Goal: Task Accomplishment & Management: Use online tool/utility

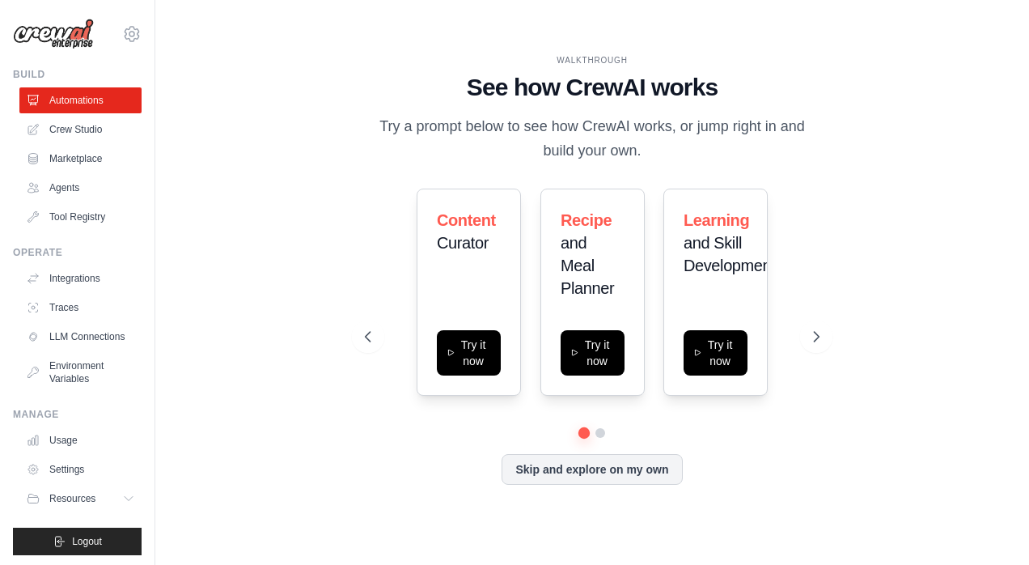
click at [820, 331] on icon at bounding box center [816, 336] width 16 height 16
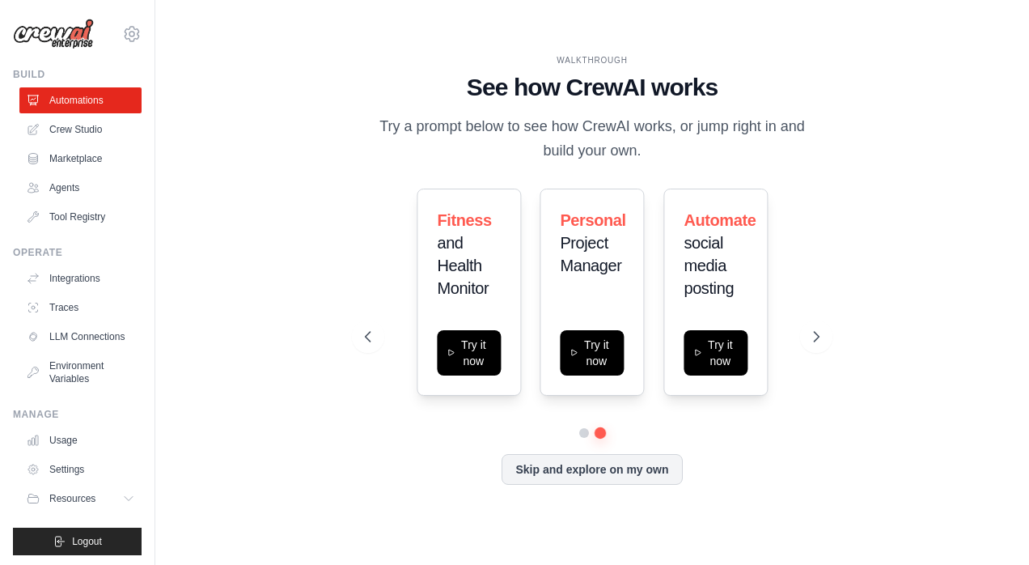
click at [820, 331] on icon at bounding box center [816, 336] width 16 height 16
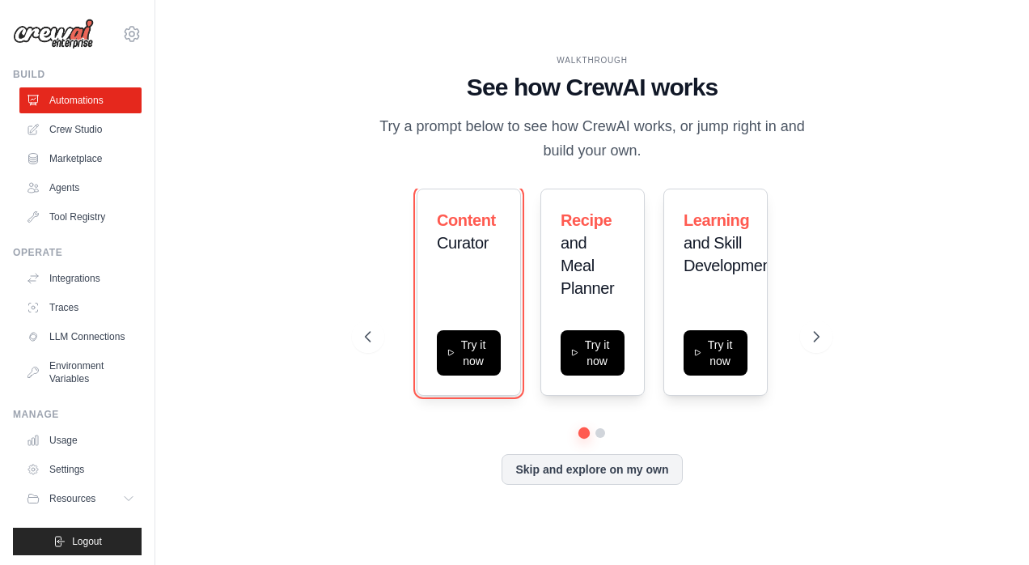
click at [473, 364] on button "Try it now" at bounding box center [469, 352] width 64 height 45
click at [70, 186] on link "Agents" at bounding box center [80, 188] width 122 height 26
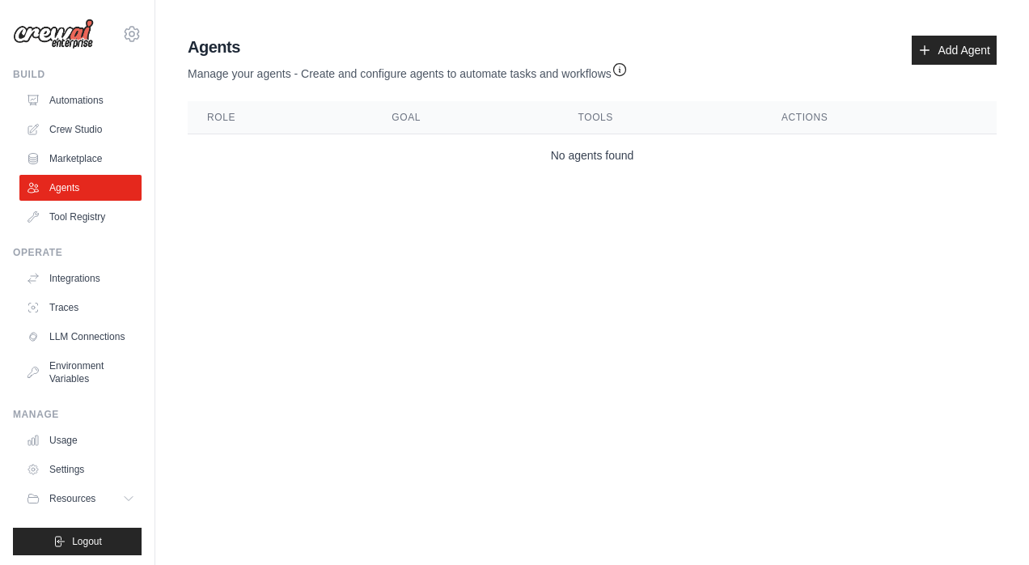
click at [70, 133] on link "Crew Studio" at bounding box center [80, 129] width 122 height 26
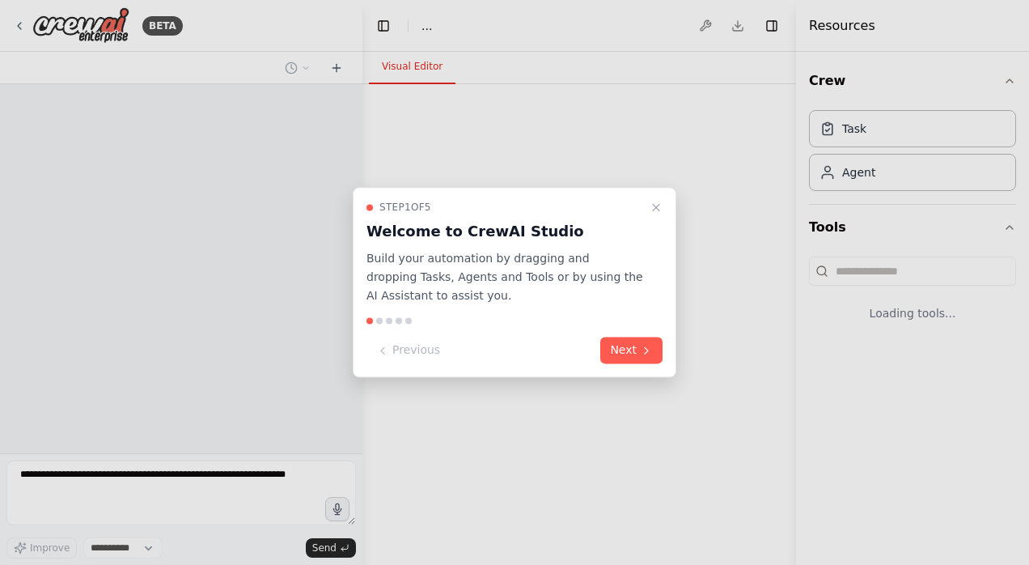
select select "****"
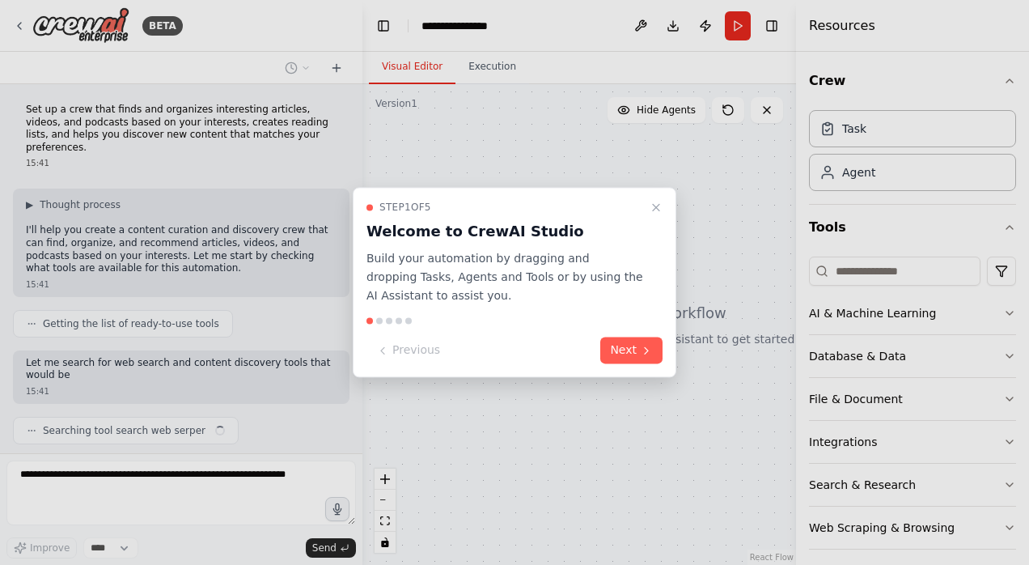
scroll to position [30, 0]
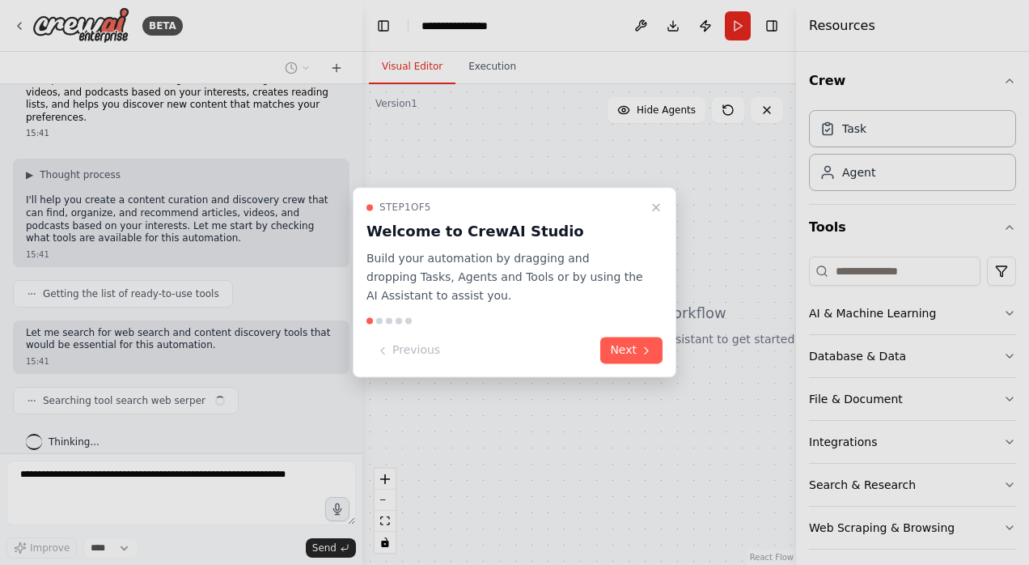
click at [629, 346] on button "Next" at bounding box center [631, 350] width 62 height 27
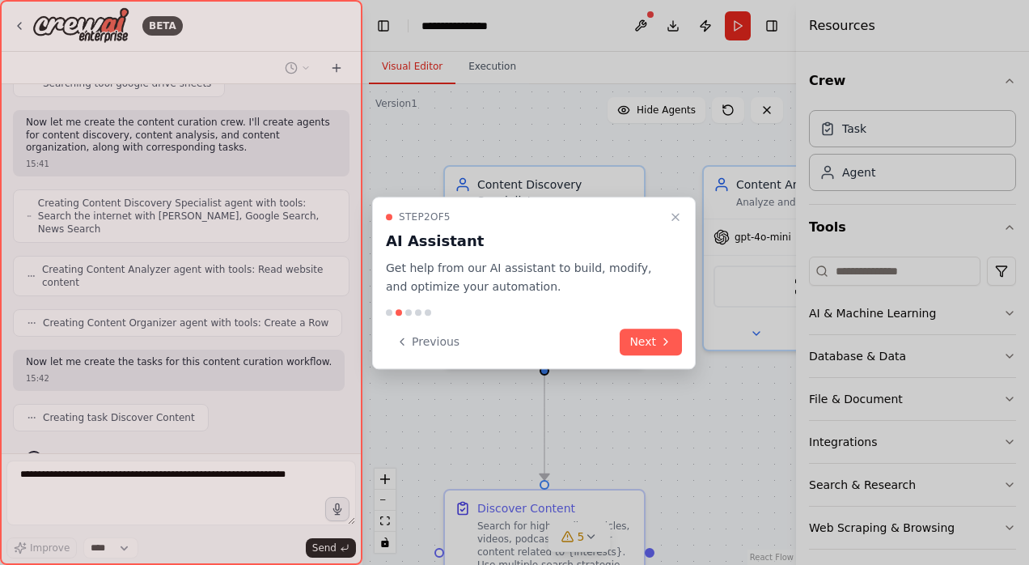
scroll to position [574, 0]
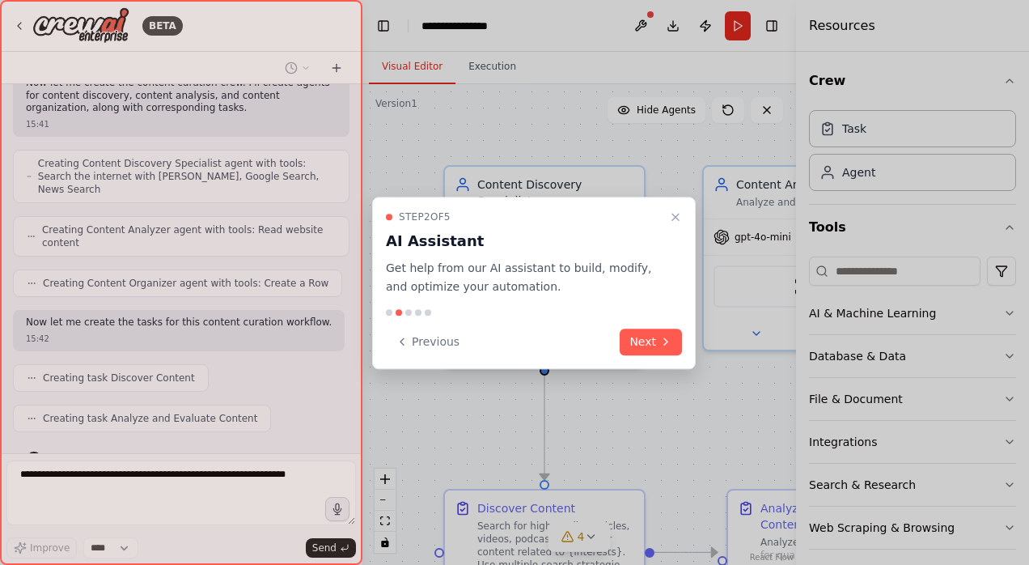
click at [650, 342] on button "Next" at bounding box center [651, 341] width 62 height 27
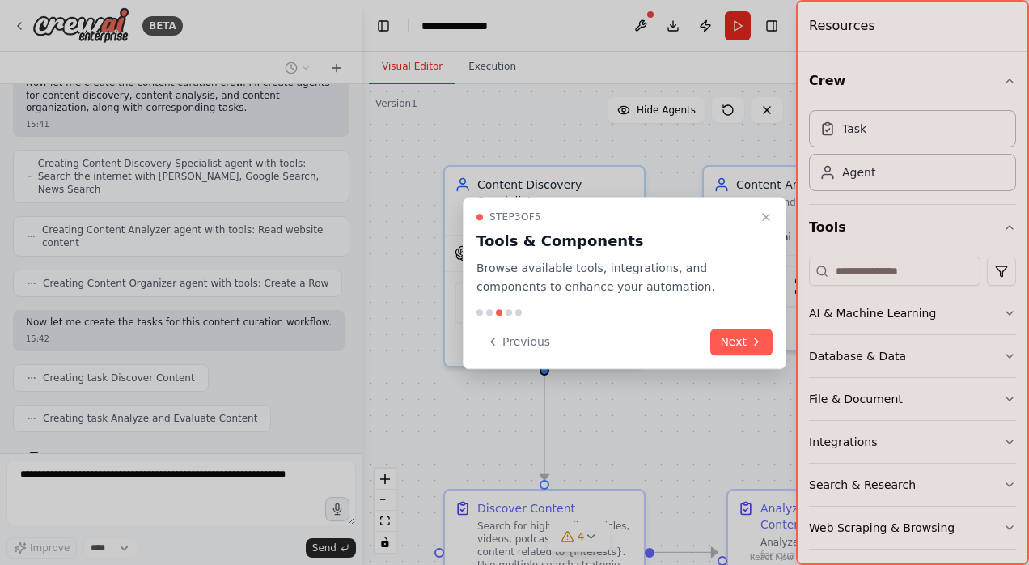
click at [742, 338] on button "Next" at bounding box center [741, 341] width 62 height 27
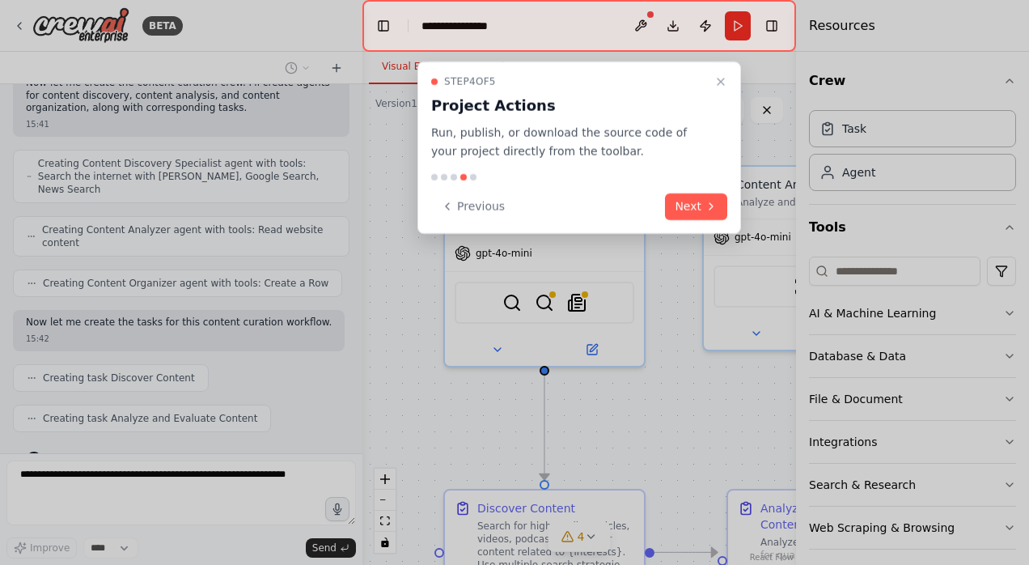
scroll to position [615, 0]
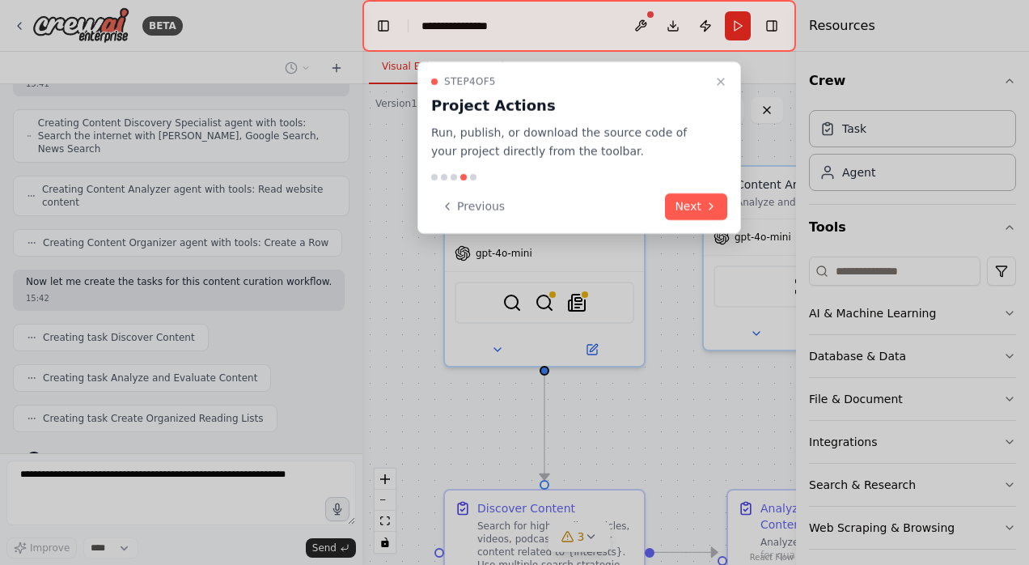
click at [704, 209] on button "Next" at bounding box center [696, 206] width 62 height 27
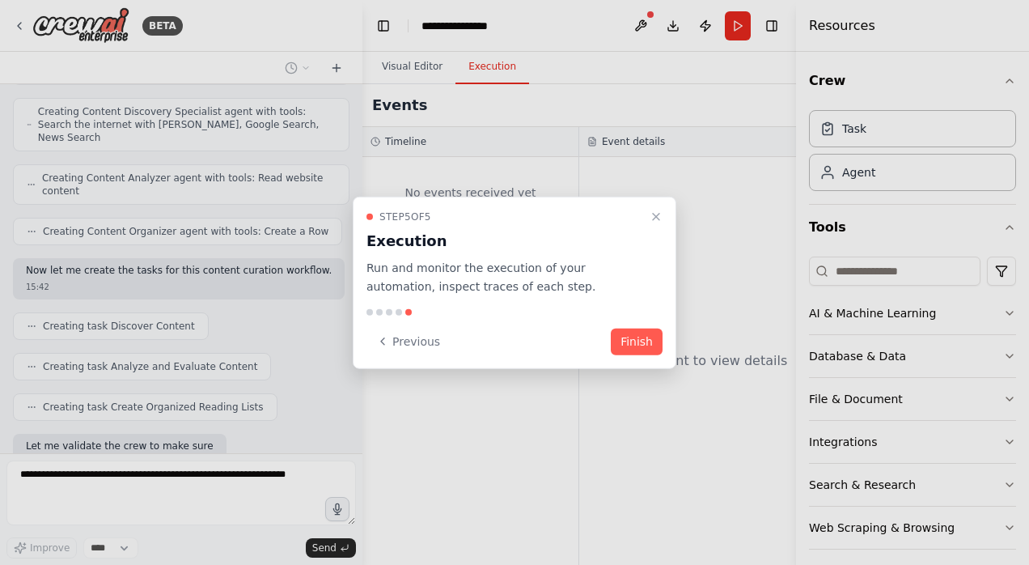
scroll to position [709, 0]
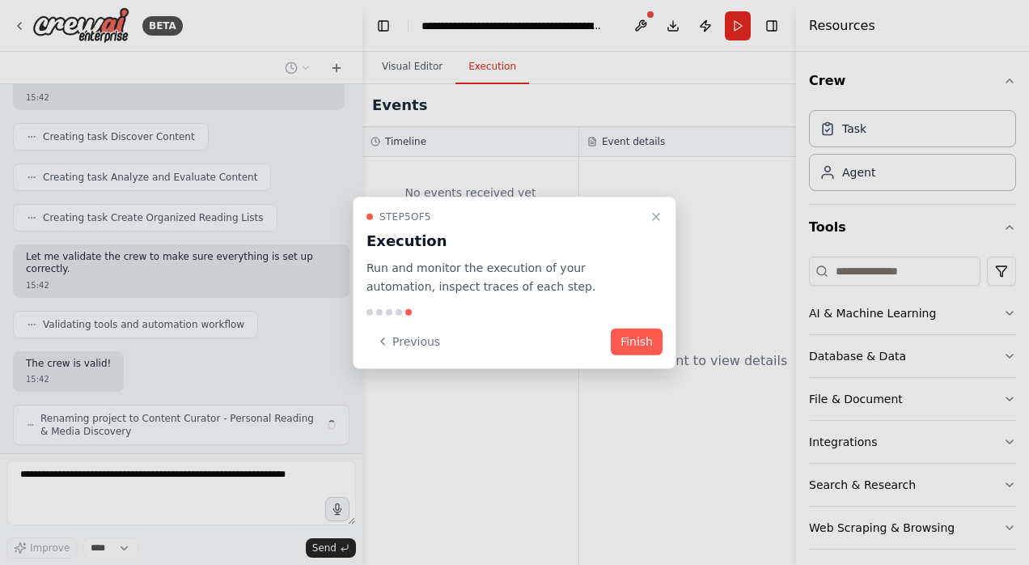
click at [636, 338] on button "Finish" at bounding box center [637, 341] width 52 height 27
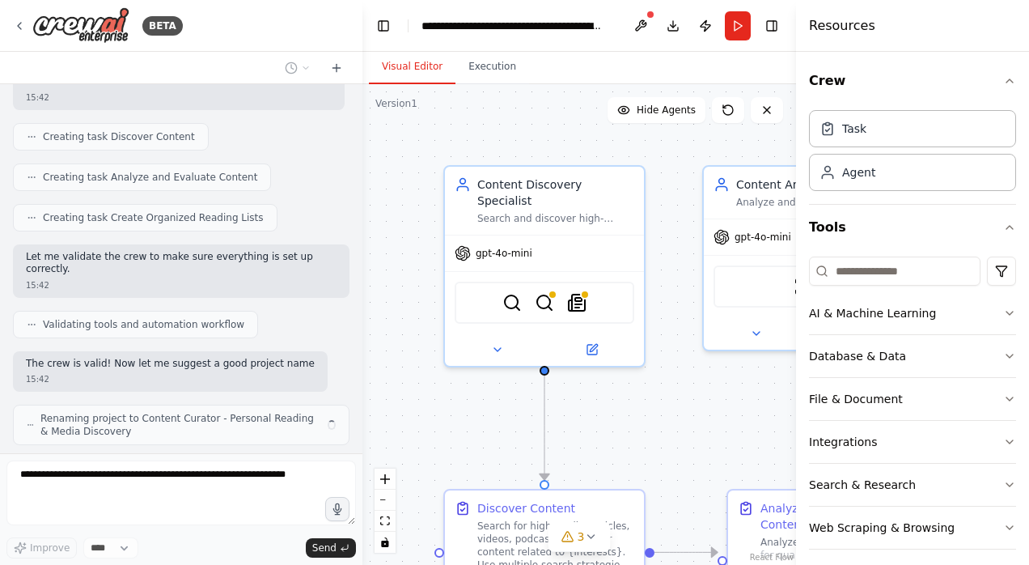
scroll to position [828, 0]
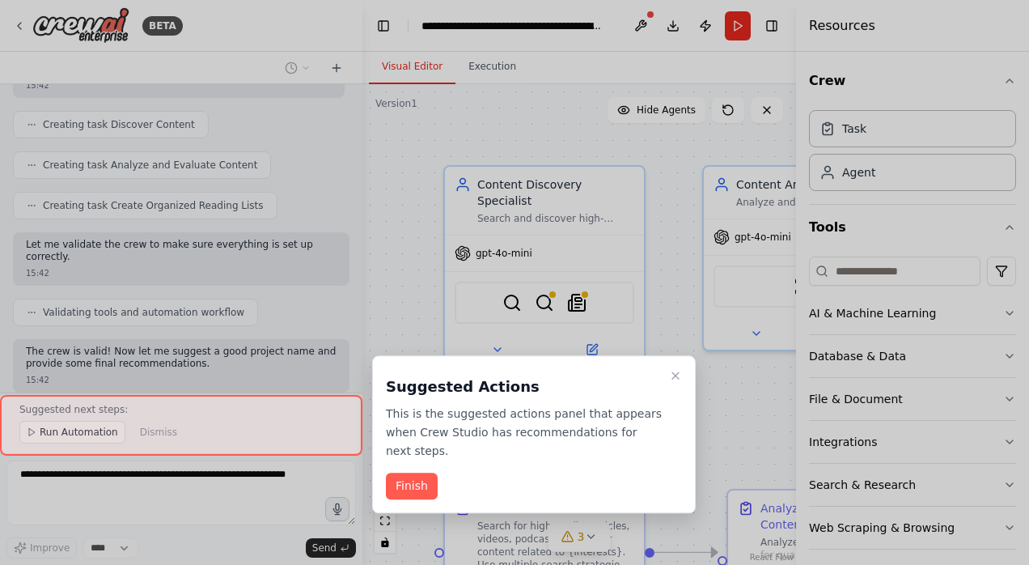
click at [406, 473] on button "Finish" at bounding box center [412, 486] width 52 height 27
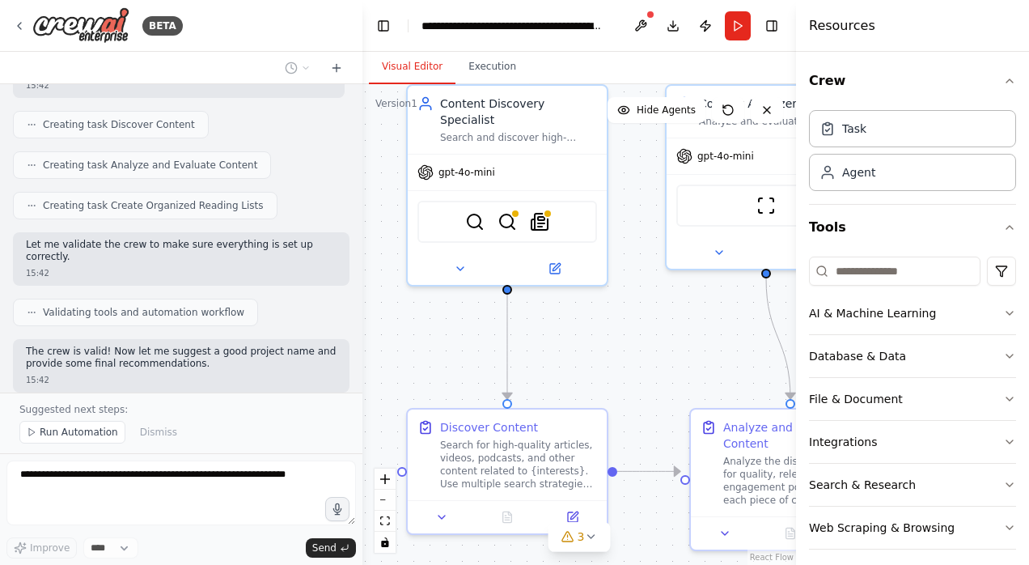
drag, startPoint x: 496, startPoint y: 424, endPoint x: 459, endPoint y: 343, distance: 89.0
click at [459, 343] on div ".deletable-edge-delete-btn { width: 20px; height: 20px; border: 0px solid #ffff…" at bounding box center [579, 324] width 434 height 481
click at [386, 502] on button "zoom out" at bounding box center [385, 499] width 21 height 21
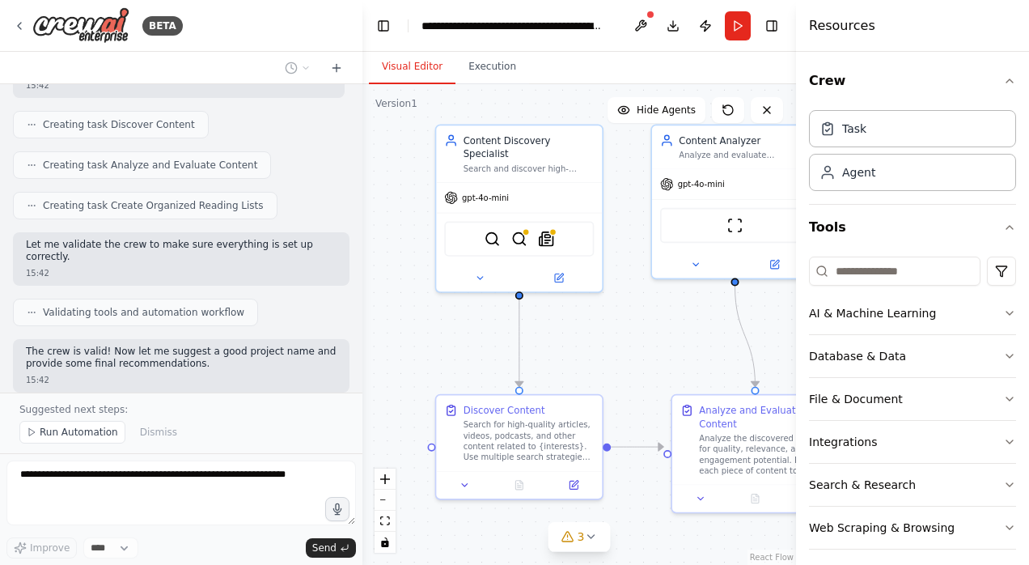
click at [386, 502] on button "zoom out" at bounding box center [385, 499] width 21 height 21
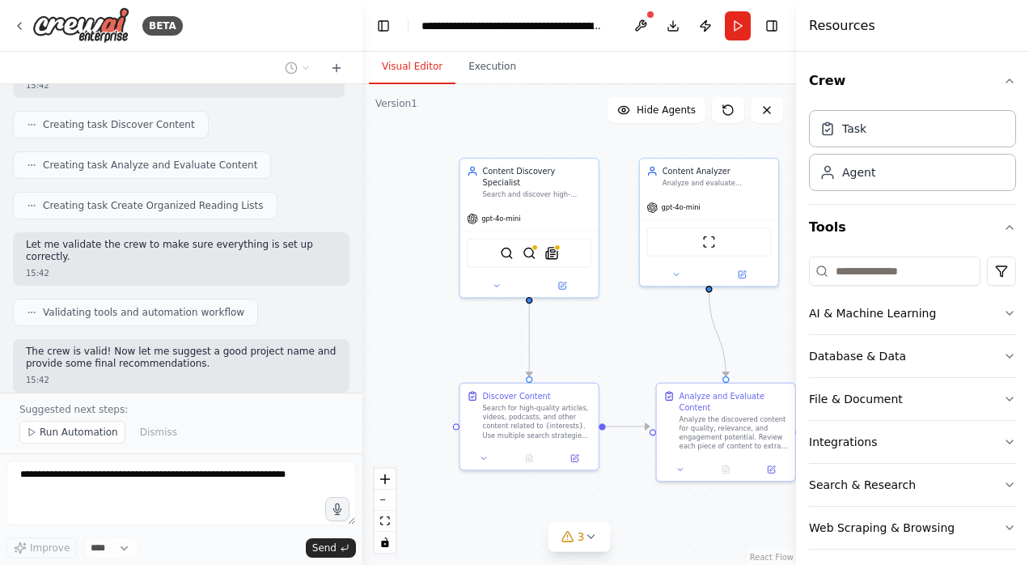
click at [386, 502] on button "zoom out" at bounding box center [385, 499] width 21 height 21
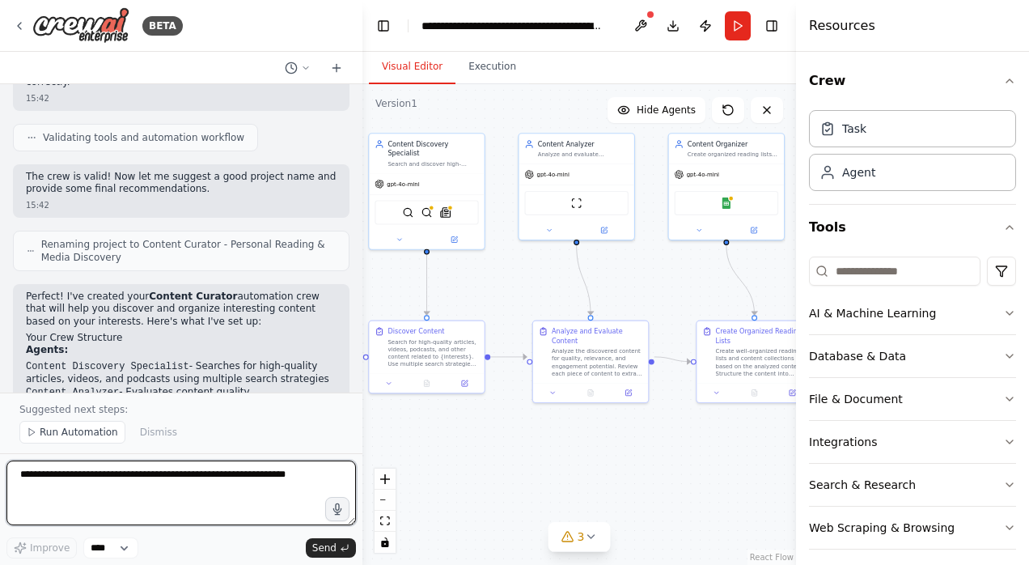
drag, startPoint x: 684, startPoint y: 515, endPoint x: 573, endPoint y: 463, distance: 122.7
click at [573, 463] on div ".deletable-edge-delete-btn { width: 20px; height: 20px; border: 0px solid #ffff…" at bounding box center [579, 324] width 434 height 481
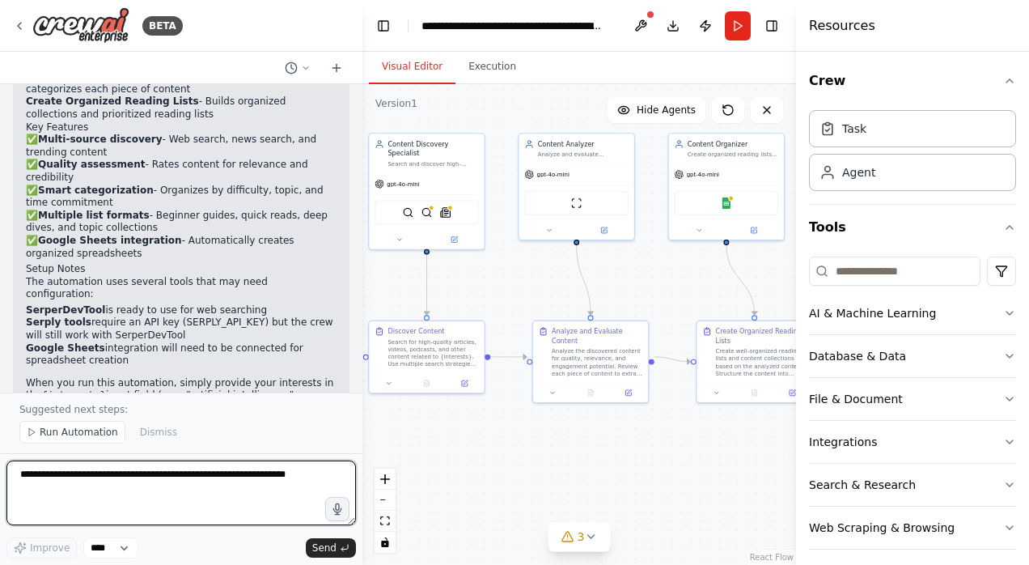
scroll to position [1433, 0]
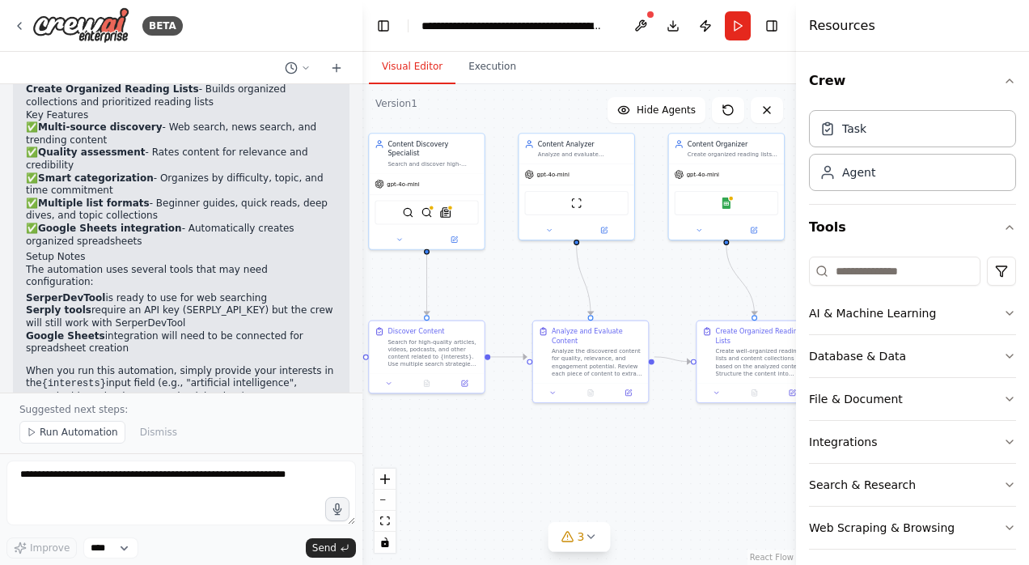
click at [437, 348] on div "Search for high-quality articles, videos, podcasts, and other content related t…" at bounding box center [433, 353] width 91 height 30
click at [434, 159] on div "Content Discovery Specialist Search and discover high-quality articles, videos,…" at bounding box center [426, 153] width 115 height 40
click at [443, 173] on div "gpt-4o-mini" at bounding box center [426, 183] width 115 height 20
click at [401, 235] on icon at bounding box center [399, 238] width 7 height 7
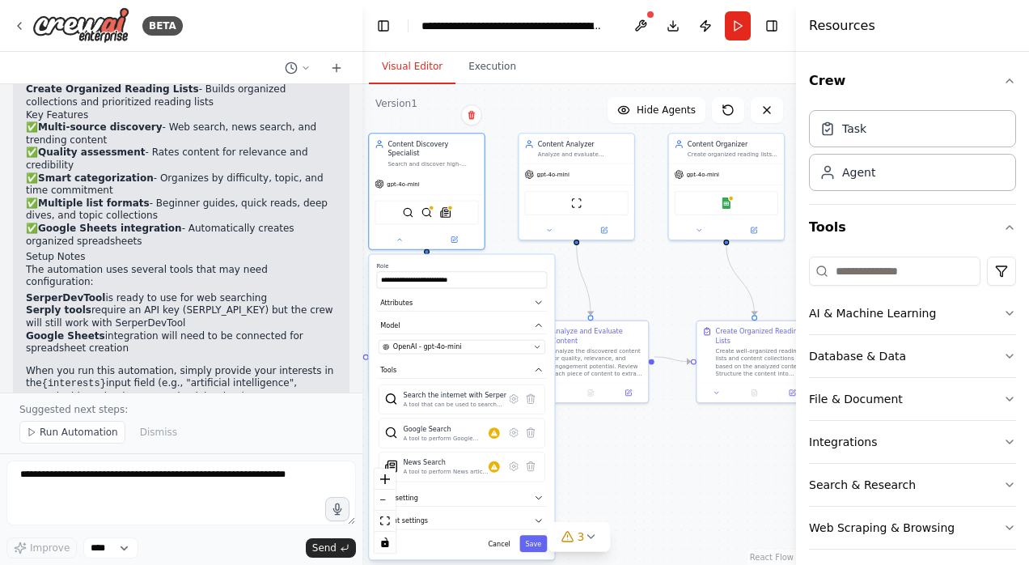
click at [597, 464] on div ".deletable-edge-delete-btn { width: 20px; height: 20px; border: 0px solid #ffff…" at bounding box center [579, 324] width 434 height 481
click at [498, 262] on label "Role" at bounding box center [462, 265] width 171 height 7
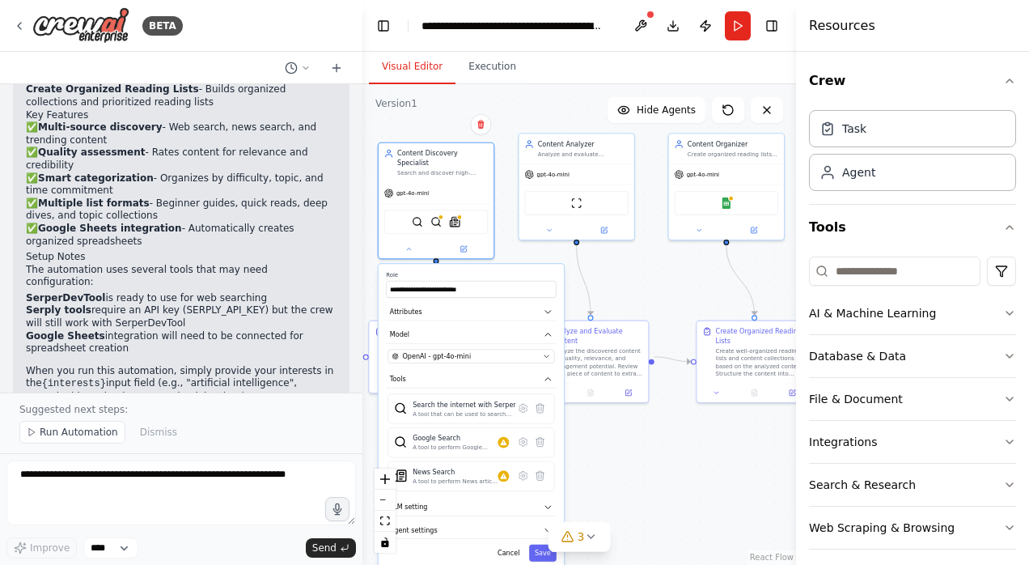
drag, startPoint x: 498, startPoint y: 254, endPoint x: 510, endPoint y: 256, distance: 13.2
click at [510, 264] on div "**********" at bounding box center [471, 416] width 185 height 305
click at [522, 404] on icon at bounding box center [523, 408] width 8 height 8
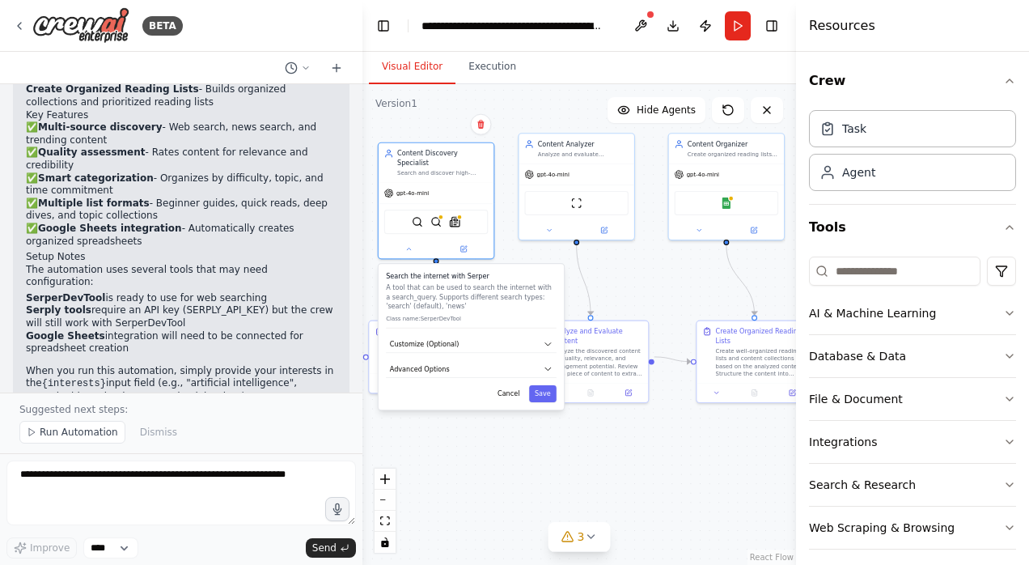
click at [549, 339] on icon "button" at bounding box center [549, 344] width 10 height 10
click at [550, 339] on icon "button" at bounding box center [549, 344] width 10 height 10
click at [550, 367] on icon "button" at bounding box center [548, 368] width 6 height 2
click at [550, 364] on icon "button" at bounding box center [549, 369] width 10 height 10
click at [502, 135] on div ".deletable-edge-delete-btn { width: 20px; height: 20px; border: 0px solid #ffff…" at bounding box center [579, 324] width 434 height 481
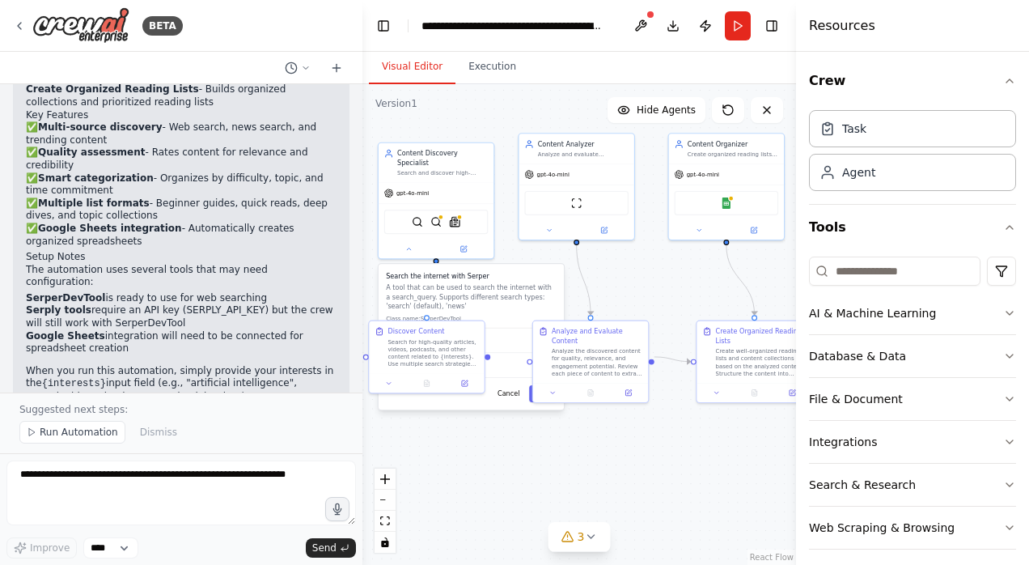
click at [389, 388] on div at bounding box center [426, 383] width 115 height 19
click at [392, 382] on icon at bounding box center [388, 382] width 7 height 7
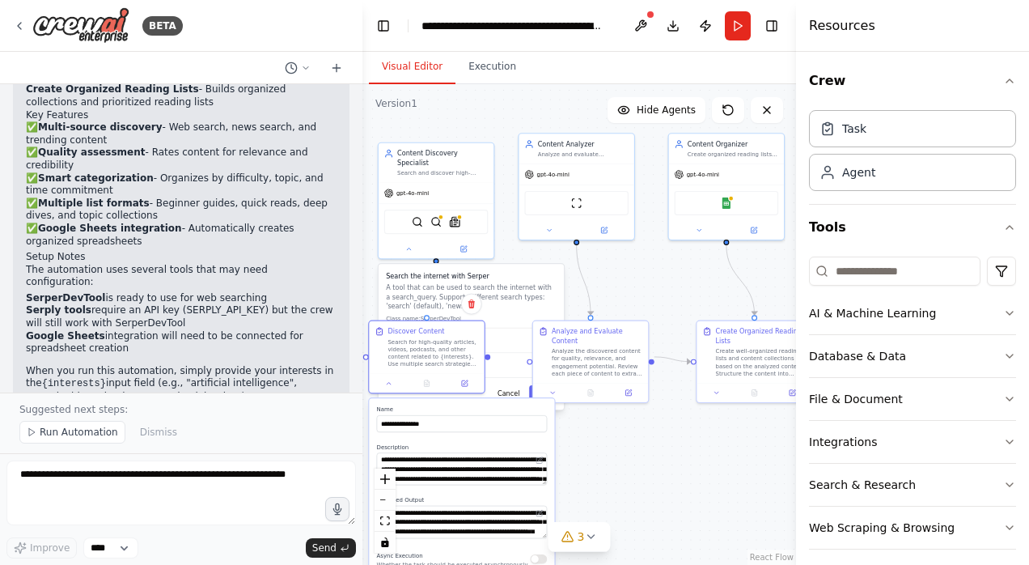
click at [408, 245] on icon at bounding box center [408, 248] width 7 height 7
click at [464, 246] on icon at bounding box center [463, 249] width 6 height 6
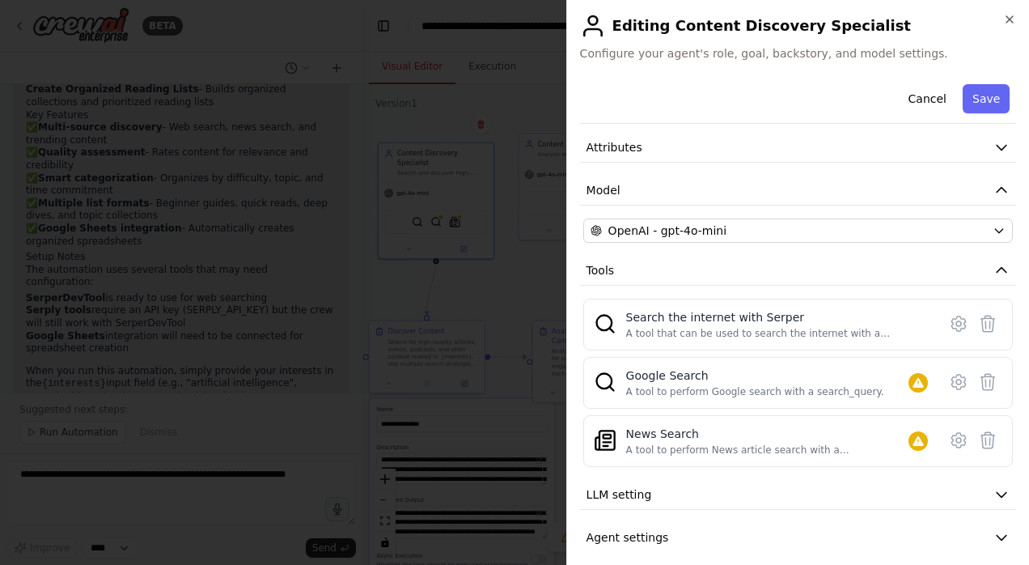
scroll to position [72, 0]
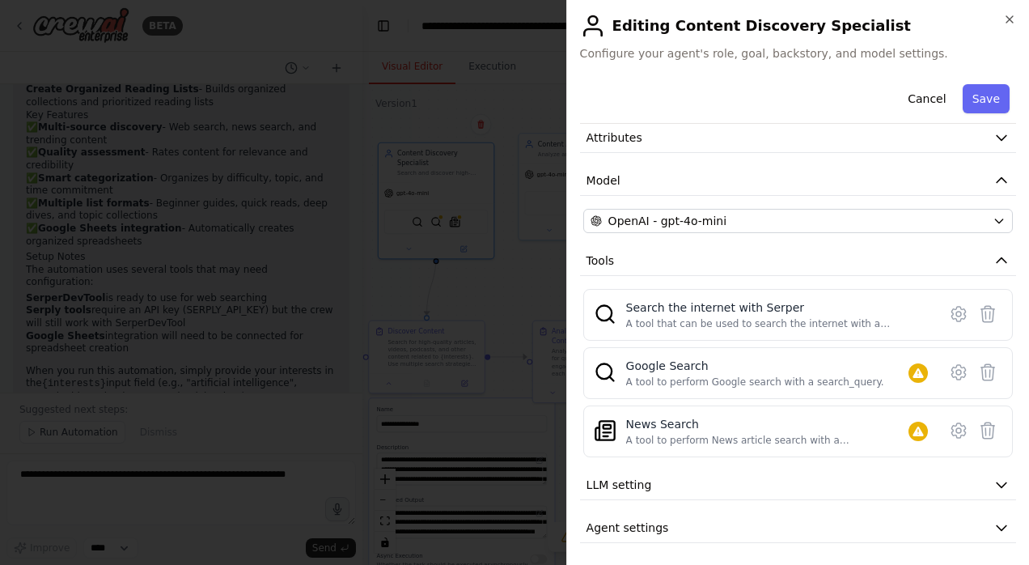
click at [997, 483] on icon "button" at bounding box center [1002, 485] width 10 height 5
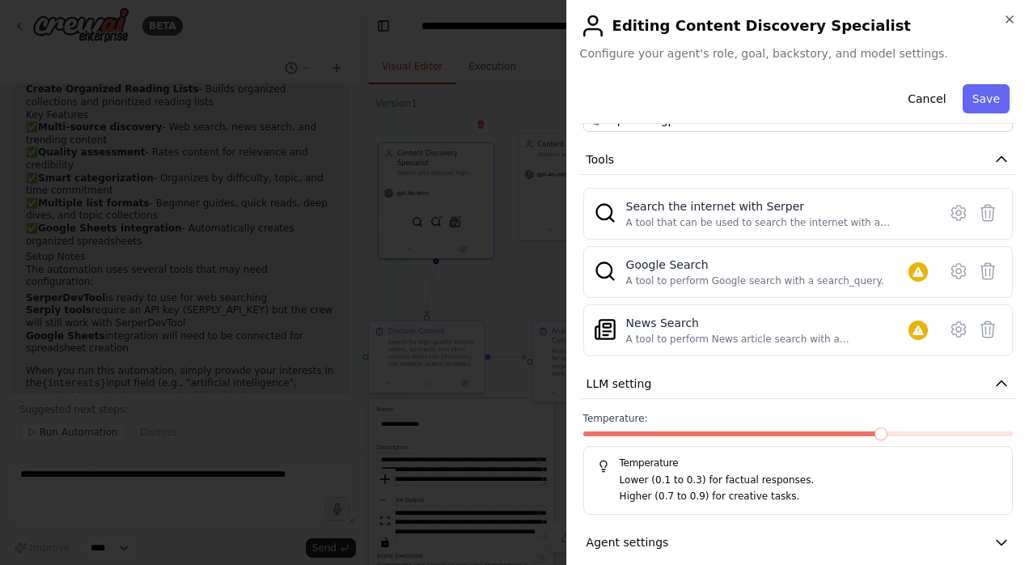
scroll to position [188, 0]
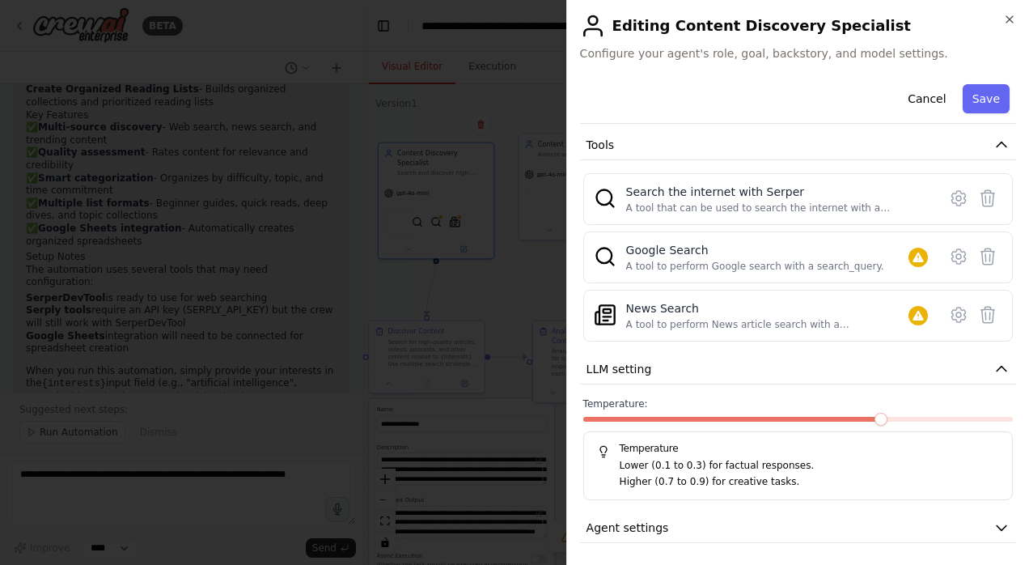
click at [993, 521] on icon "button" at bounding box center [1001, 527] width 16 height 16
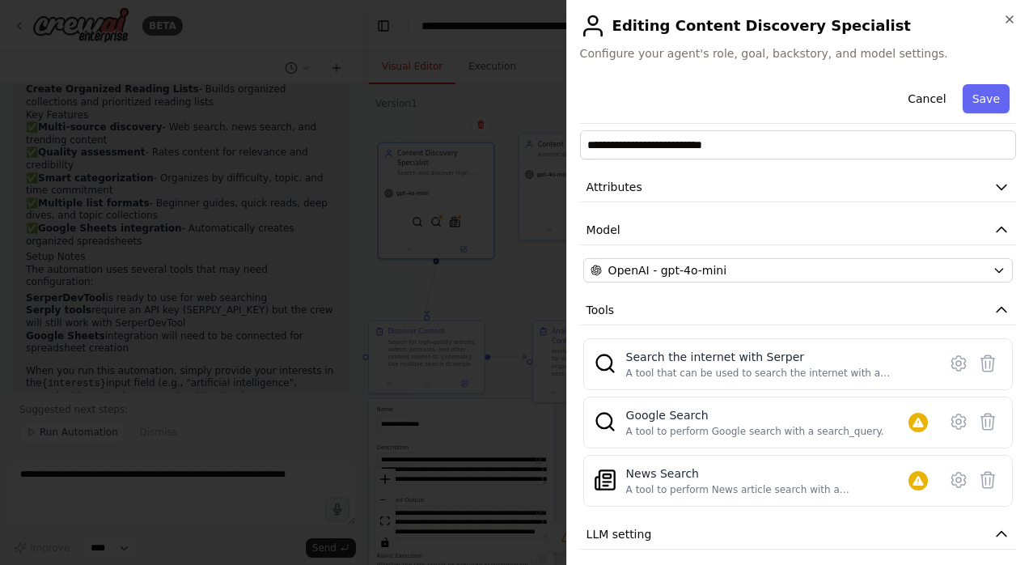
scroll to position [0, 0]
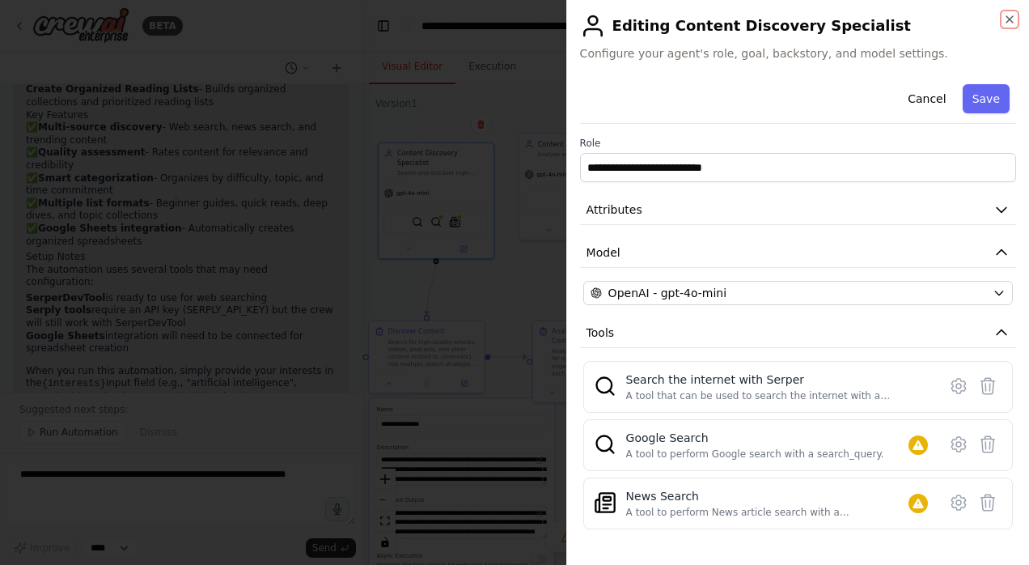
click at [1012, 16] on icon "button" at bounding box center [1009, 19] width 6 height 6
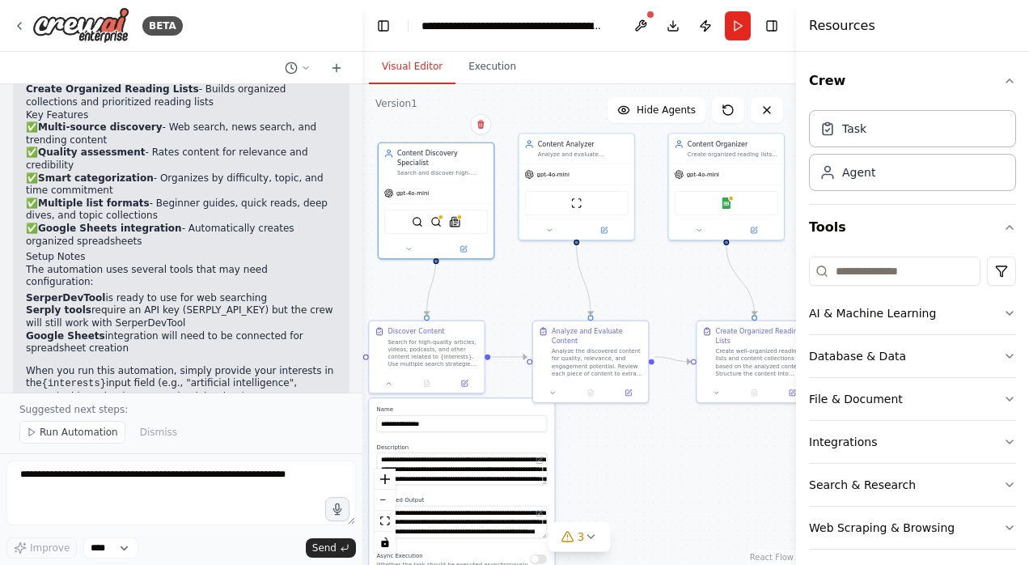
click at [464, 379] on icon at bounding box center [464, 382] width 7 height 7
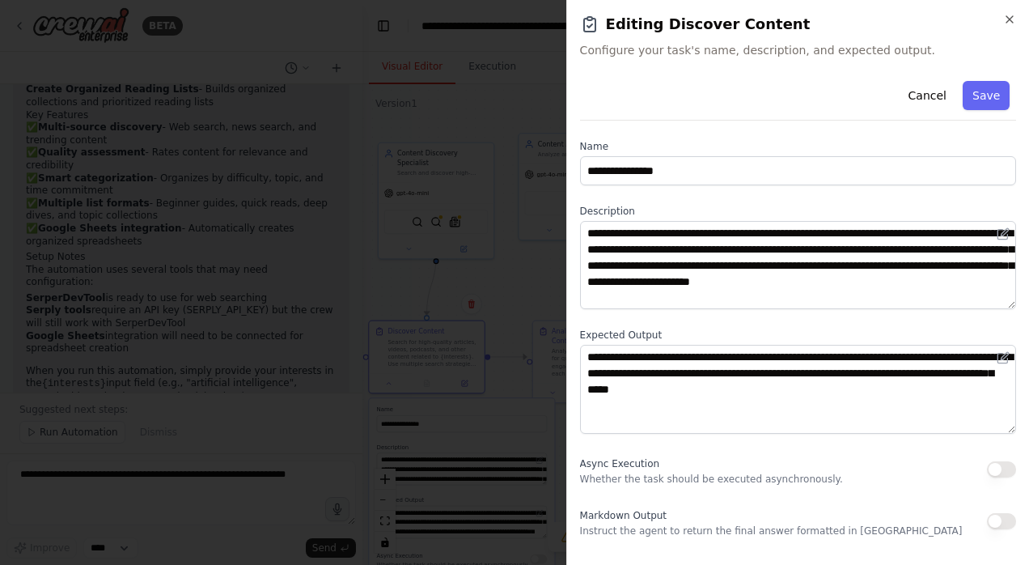
click at [1006, 21] on icon "button" at bounding box center [1009, 19] width 6 height 6
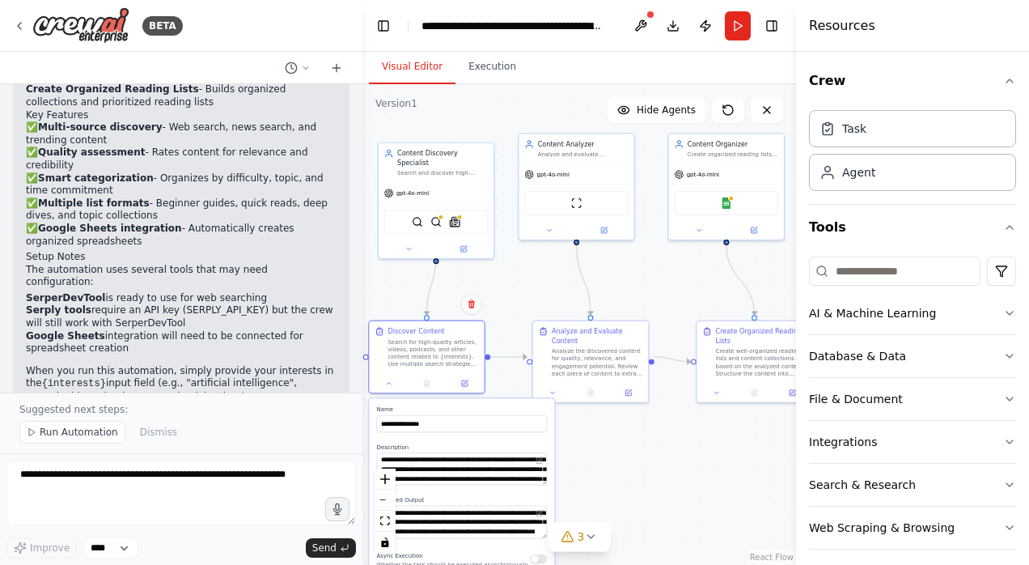
click at [599, 364] on div "Analyze the discovered content for quality, relevance, and engagement potential…" at bounding box center [597, 362] width 91 height 30
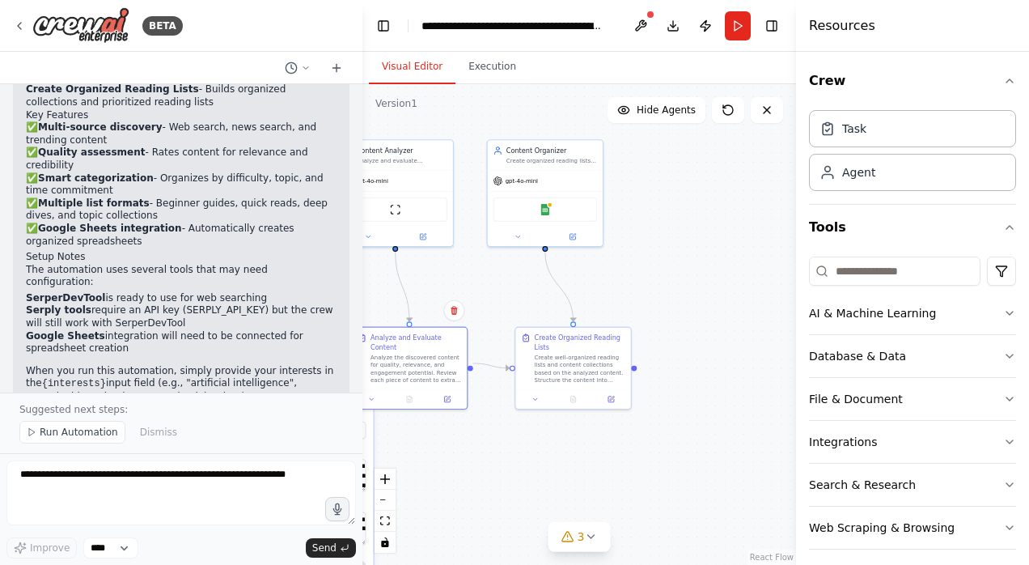
drag, startPoint x: 726, startPoint y: 478, endPoint x: 546, endPoint y: 485, distance: 179.7
click at [546, 485] on div ".deletable-edge-delete-btn { width: 20px; height: 20px; border: 0px solid #ffff…" at bounding box center [579, 324] width 434 height 481
click at [567, 360] on div "Create well-organized reading lists and content collections based on the analyz…" at bounding box center [581, 369] width 91 height 30
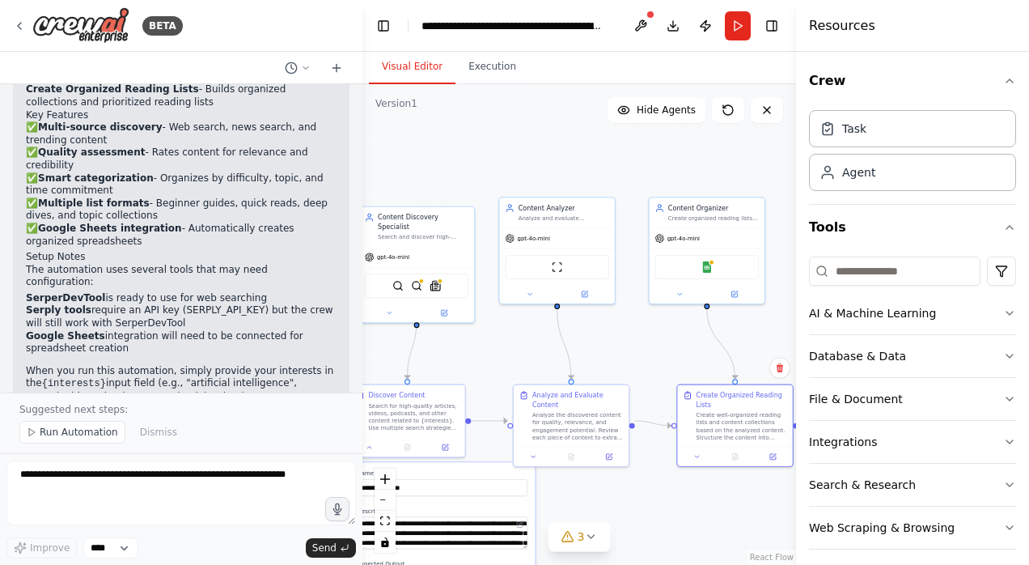
drag, startPoint x: 509, startPoint y: 458, endPoint x: 669, endPoint y: 515, distance: 170.2
click at [669, 515] on div ".deletable-edge-delete-btn { width: 20px; height: 20px; border: 0px solid #ffff…" at bounding box center [579, 324] width 434 height 481
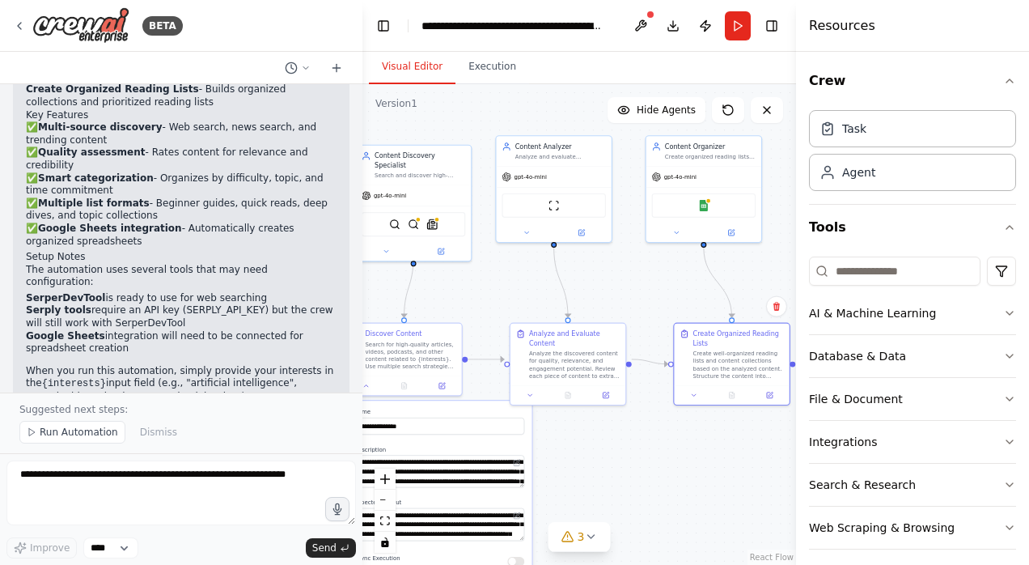
drag, startPoint x: 689, startPoint y: 521, endPoint x: 686, endPoint y: 460, distance: 61.6
click at [686, 460] on div ".deletable-edge-delete-btn { width: 20px; height: 20px; border: 0px solid #ffff…" at bounding box center [579, 324] width 434 height 481
click at [65, 435] on span "Run Automation" at bounding box center [79, 432] width 78 height 13
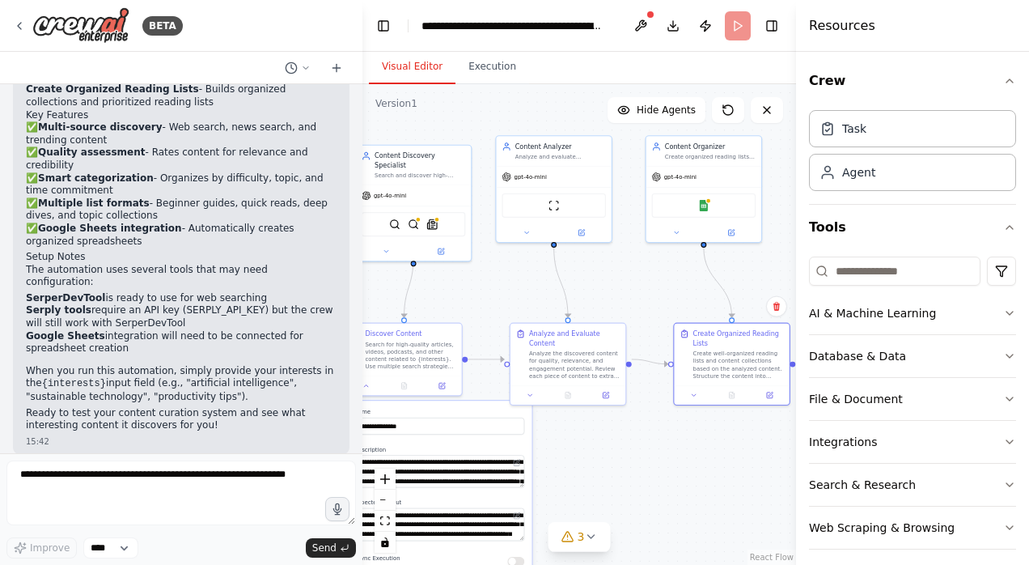
scroll to position [1372, 0]
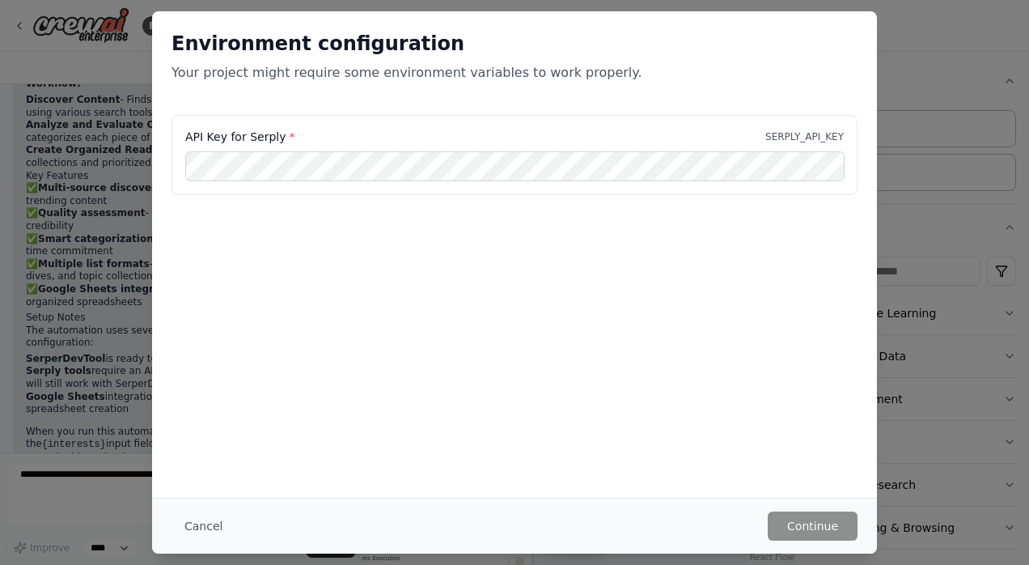
click at [200, 522] on button "Cancel" at bounding box center [204, 525] width 64 height 29
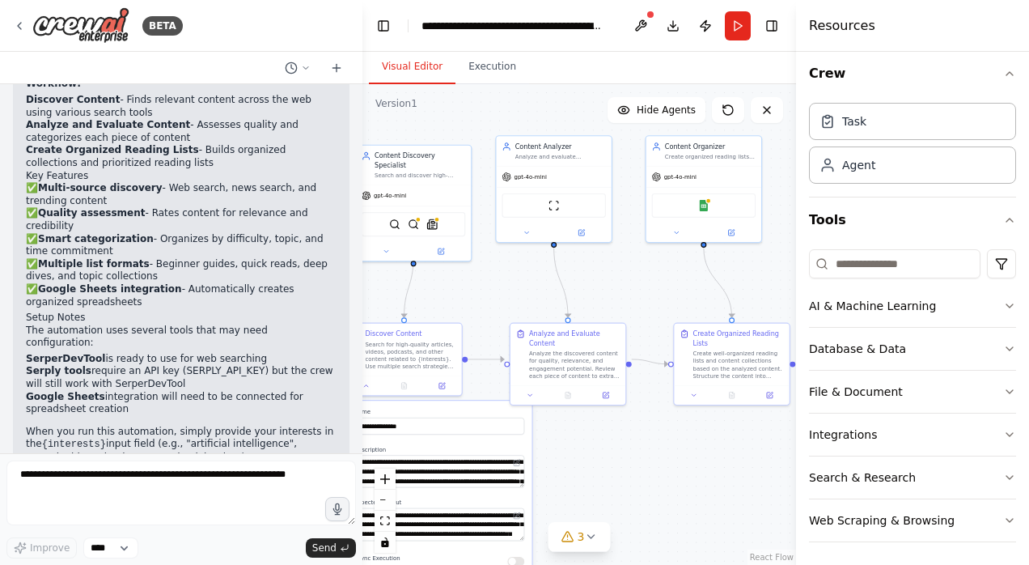
scroll to position [0, 0]
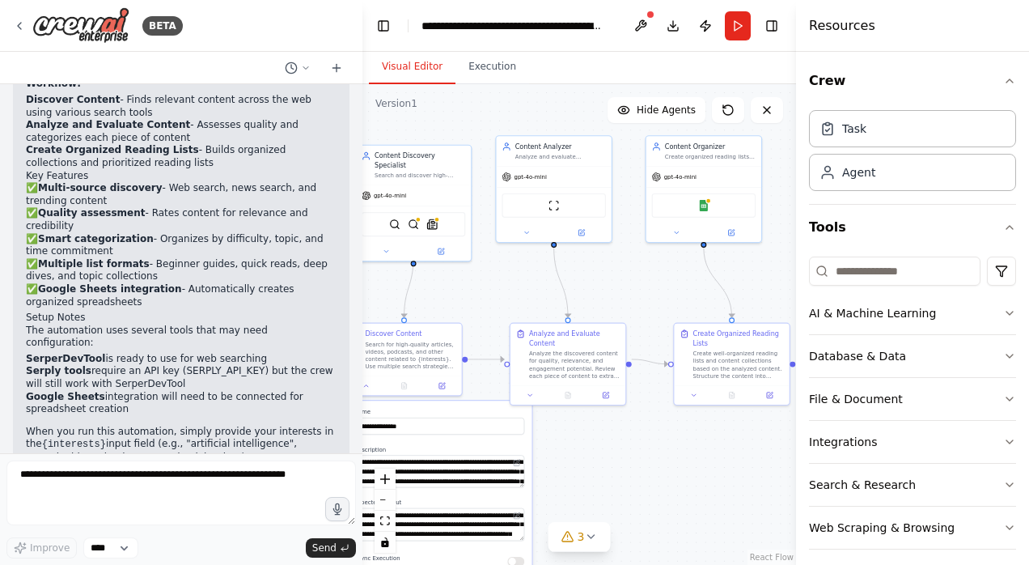
click at [1006, 79] on icon "button" at bounding box center [1009, 80] width 6 height 3
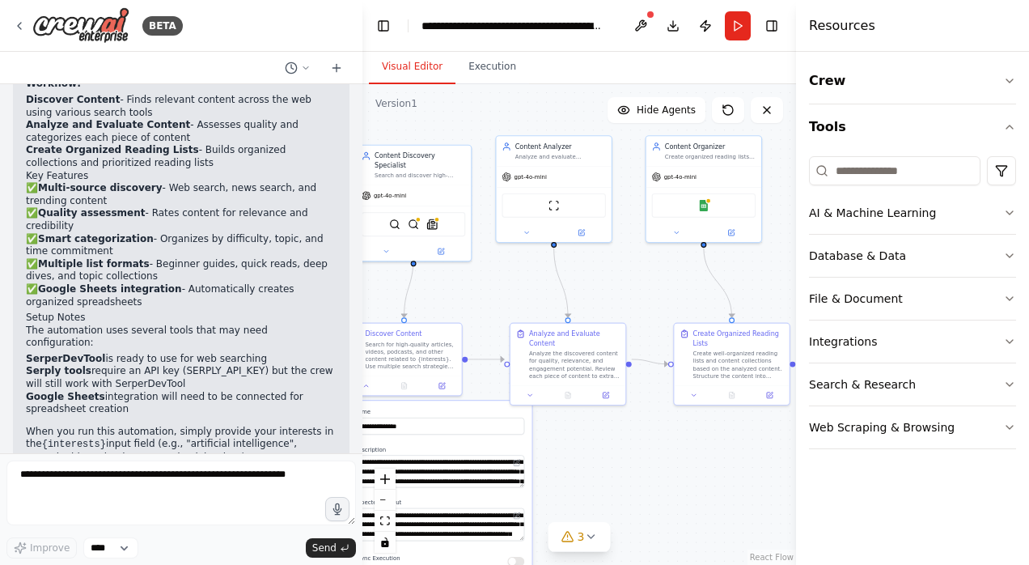
click at [1008, 129] on icon "button" at bounding box center [1009, 127] width 13 height 13
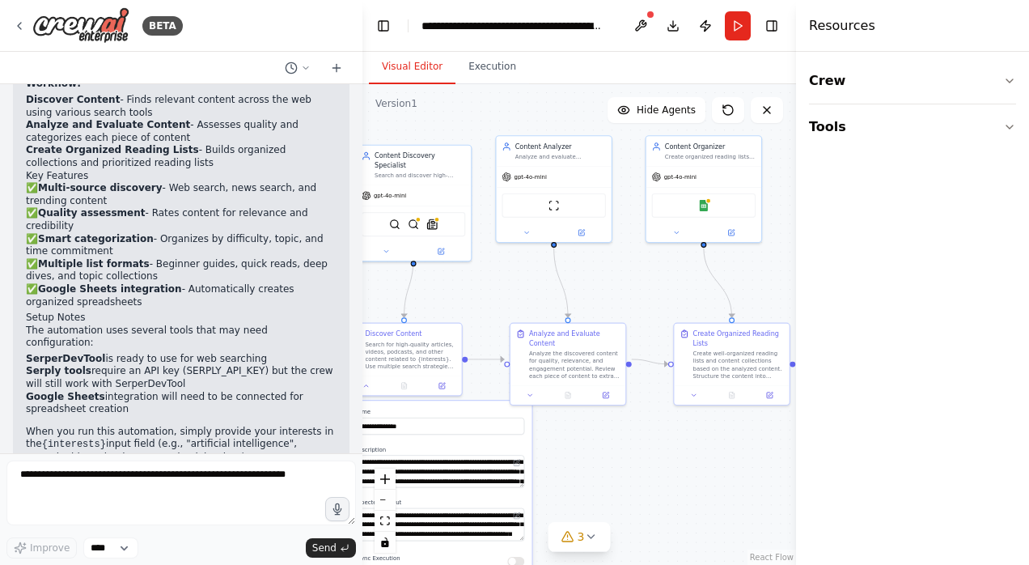
click at [685, 482] on div ".deletable-edge-delete-btn { width: 20px; height: 20px; border: 0px solid #ffff…" at bounding box center [579, 324] width 434 height 481
click at [692, 453] on div ".deletable-edge-delete-btn { width: 20px; height: 20px; border: 0px solid #ffff…" at bounding box center [579, 324] width 434 height 481
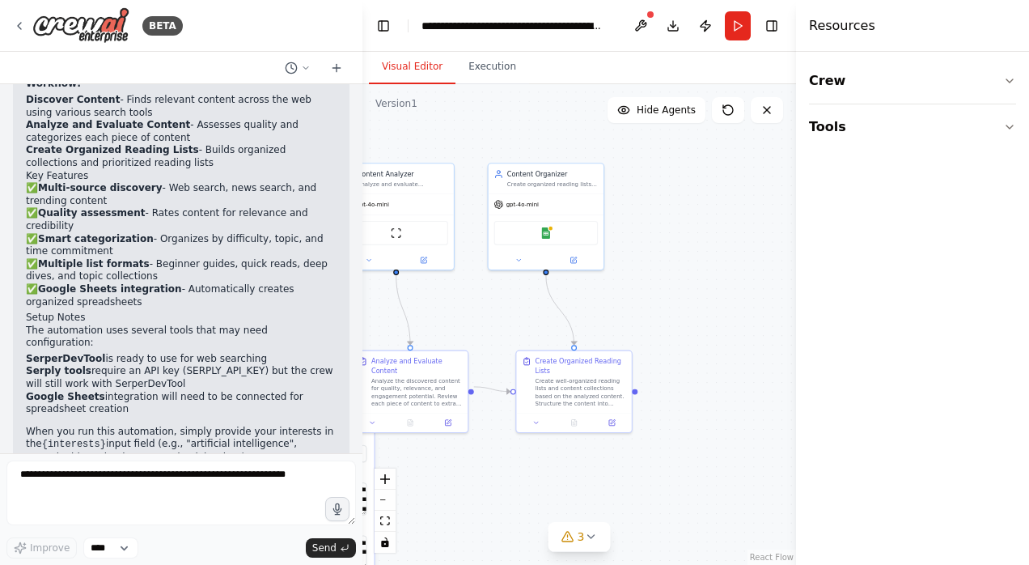
drag, startPoint x: 692, startPoint y: 453, endPoint x: 663, endPoint y: 437, distance: 32.6
click at [663, 437] on div ".deletable-edge-delete-btn { width: 20px; height: 20px; border: 0px solid #ffff…" at bounding box center [579, 324] width 434 height 481
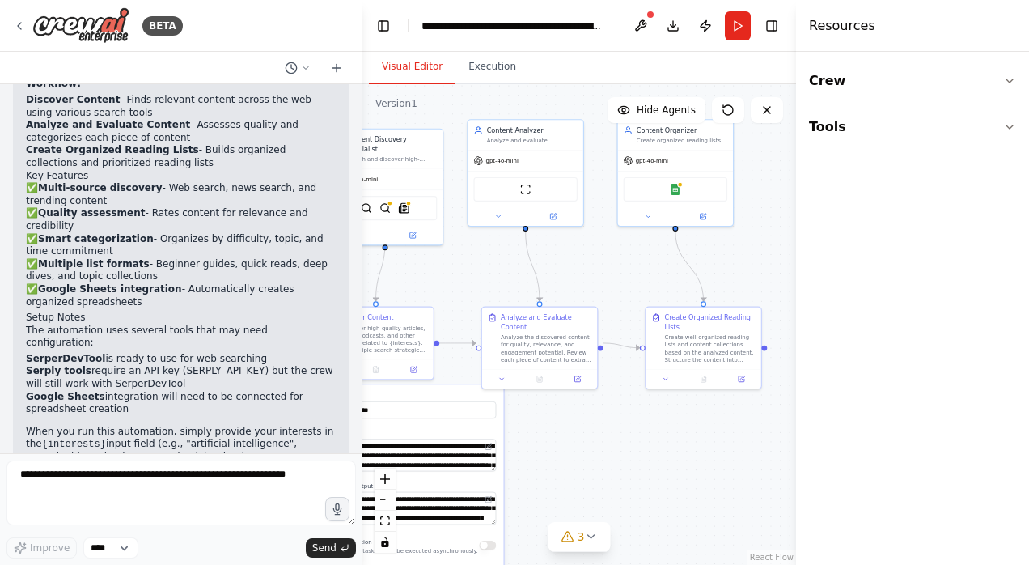
click at [663, 437] on div ".deletable-edge-delete-btn { width: 20px; height: 20px; border: 0px solid #ffff…" at bounding box center [579, 324] width 434 height 481
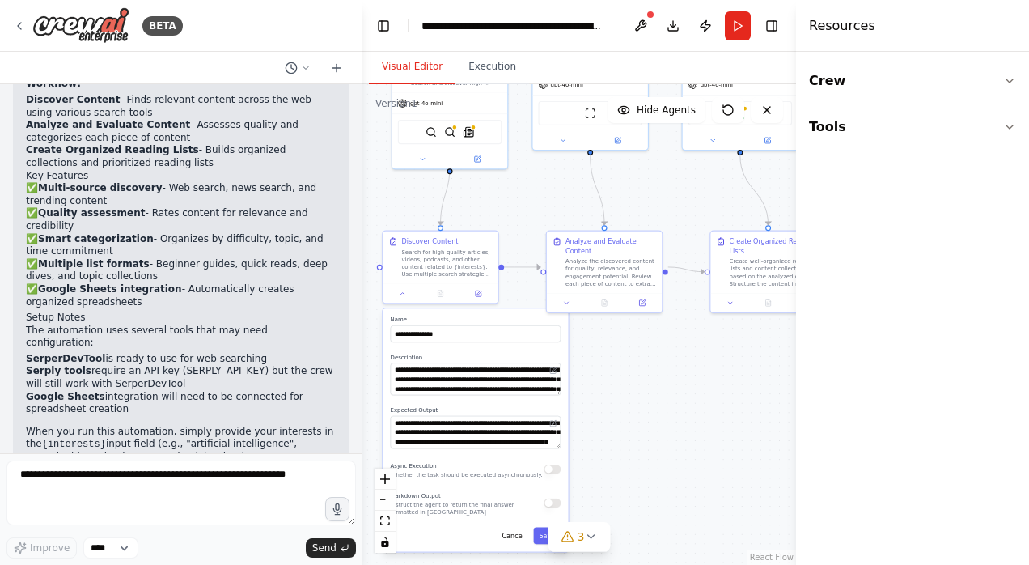
drag, startPoint x: 600, startPoint y: 463, endPoint x: 651, endPoint y: 388, distance: 90.2
click at [651, 388] on div ".deletable-edge-delete-btn { width: 20px; height: 20px; border: 0px solid #ffff…" at bounding box center [579, 324] width 434 height 481
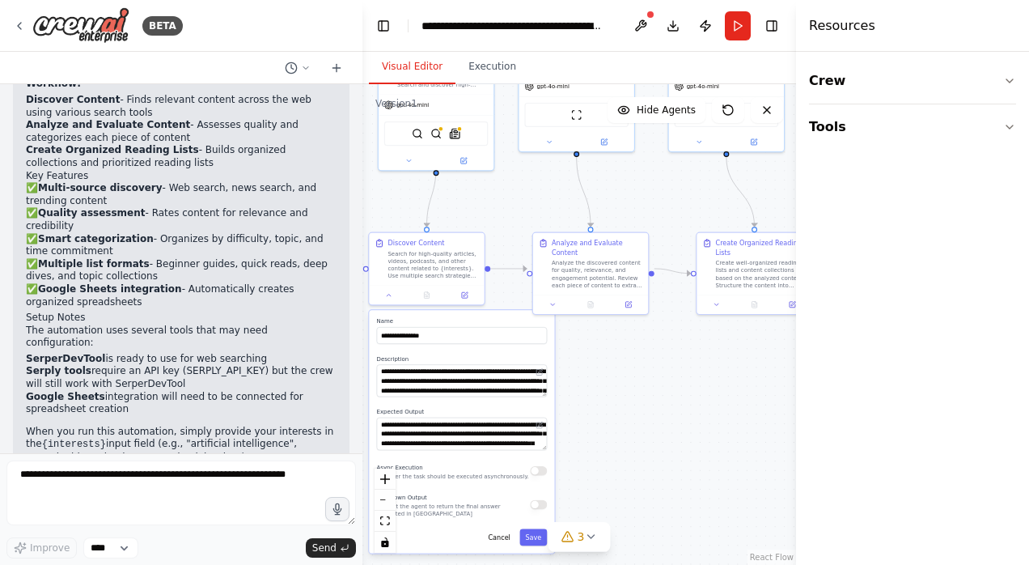
click at [384, 292] on button at bounding box center [389, 295] width 32 height 11
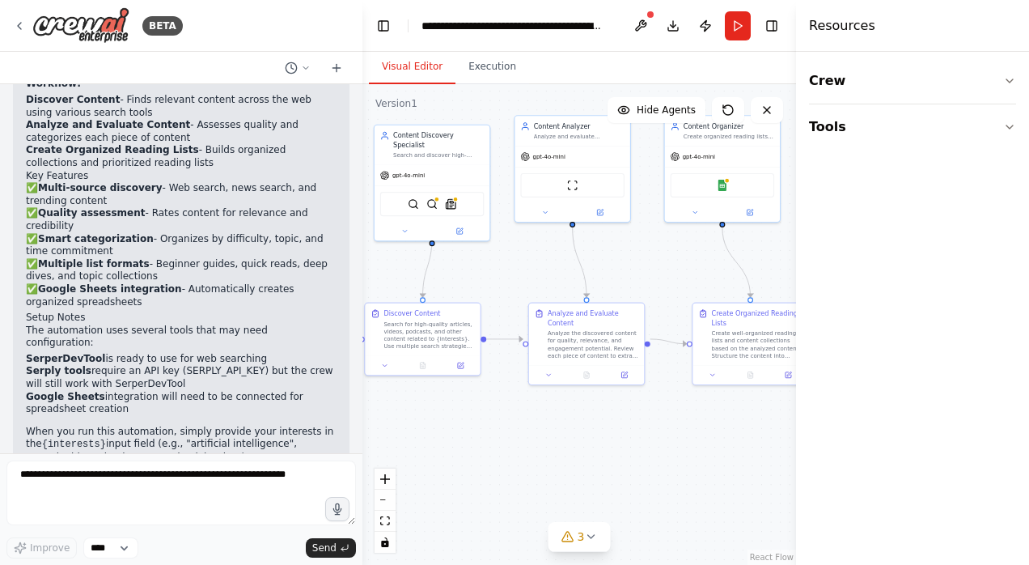
drag, startPoint x: 589, startPoint y: 398, endPoint x: 585, endPoint y: 469, distance: 71.3
click at [585, 469] on div ".deletable-edge-delete-btn { width: 20px; height: 20px; border: 0px solid #ffff…" at bounding box center [579, 324] width 434 height 481
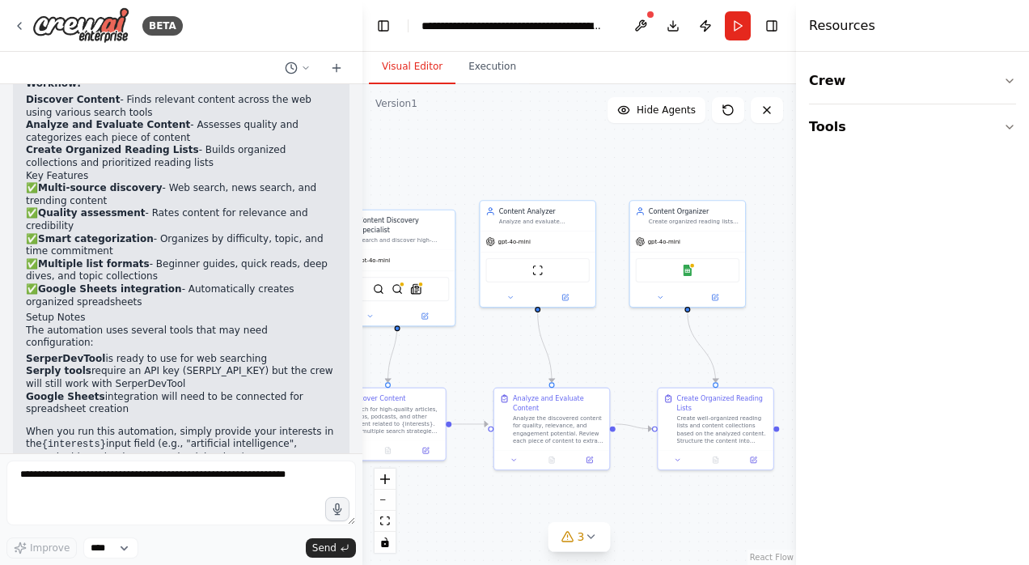
drag, startPoint x: 511, startPoint y: 382, endPoint x: 477, endPoint y: 464, distance: 89.6
click at [477, 464] on div ".deletable-edge-delete-btn { width: 20px; height: 20px; border: 0px solid #ffff…" at bounding box center [579, 324] width 434 height 481
click at [20, 23] on icon at bounding box center [19, 26] width 3 height 6
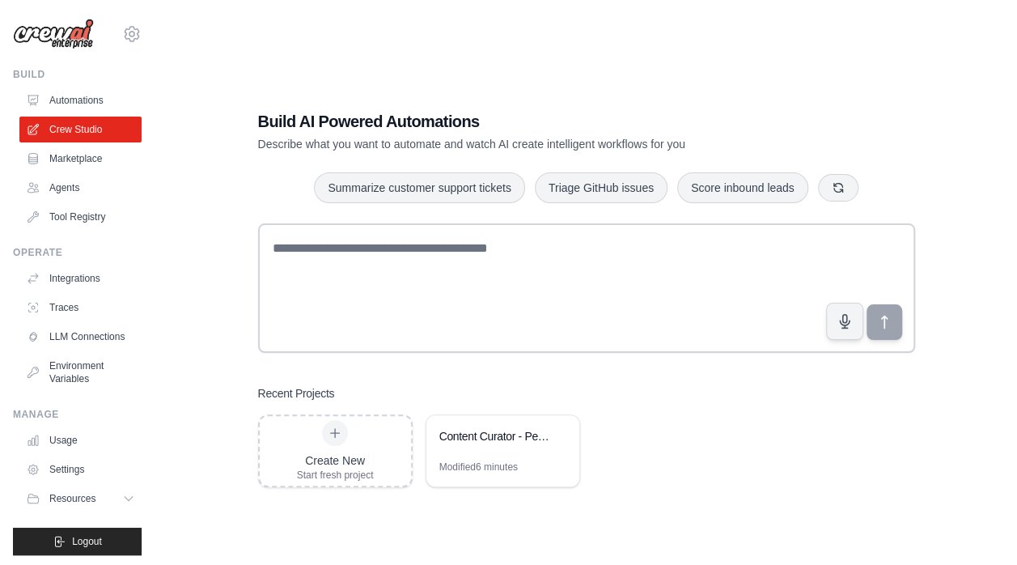
click at [50, 40] on img at bounding box center [53, 34] width 81 height 31
click at [78, 38] on img at bounding box center [53, 34] width 81 height 31
click at [122, 35] on icon at bounding box center [131, 33] width 19 height 19
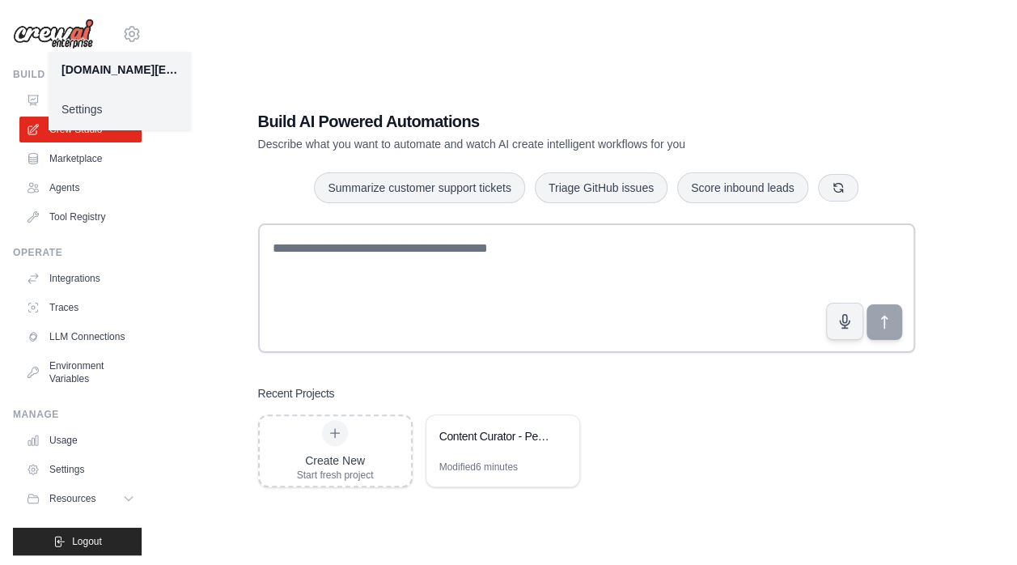
click at [87, 113] on link "Settings" at bounding box center [120, 109] width 142 height 29
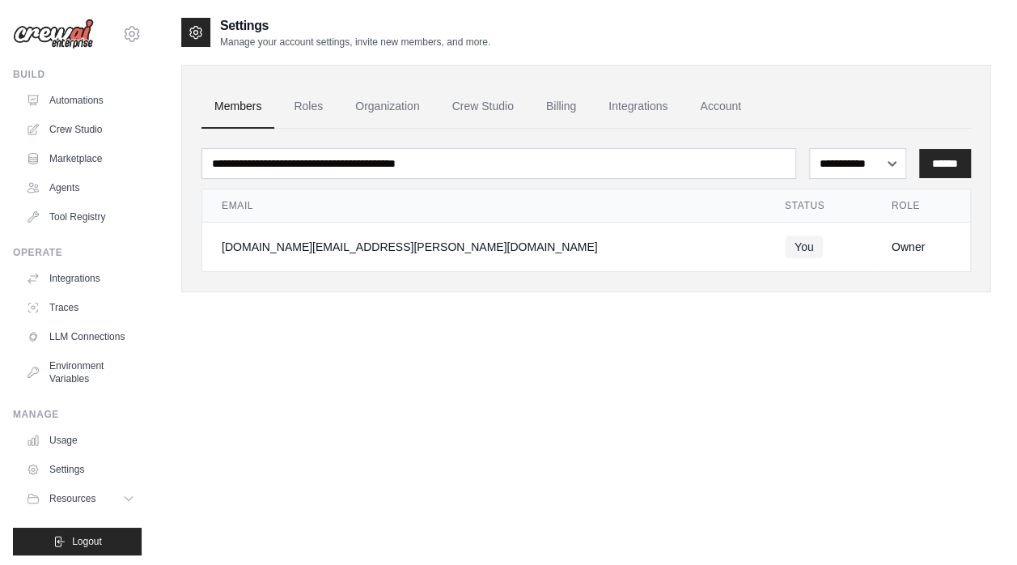
click at [565, 108] on link "Billing" at bounding box center [561, 107] width 56 height 44
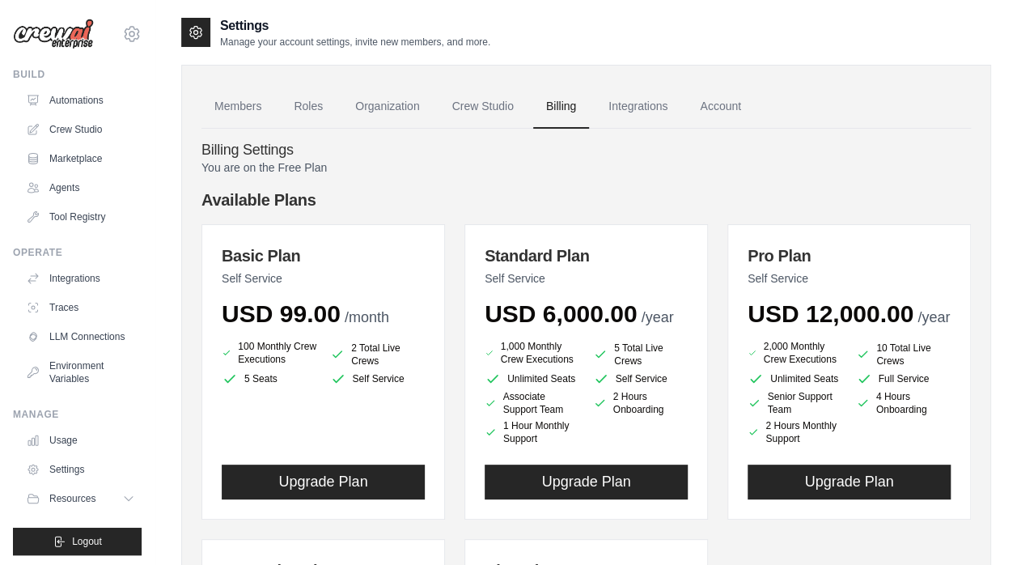
click at [86, 156] on link "Marketplace" at bounding box center [80, 159] width 122 height 26
